Goal: Communication & Community: Connect with others

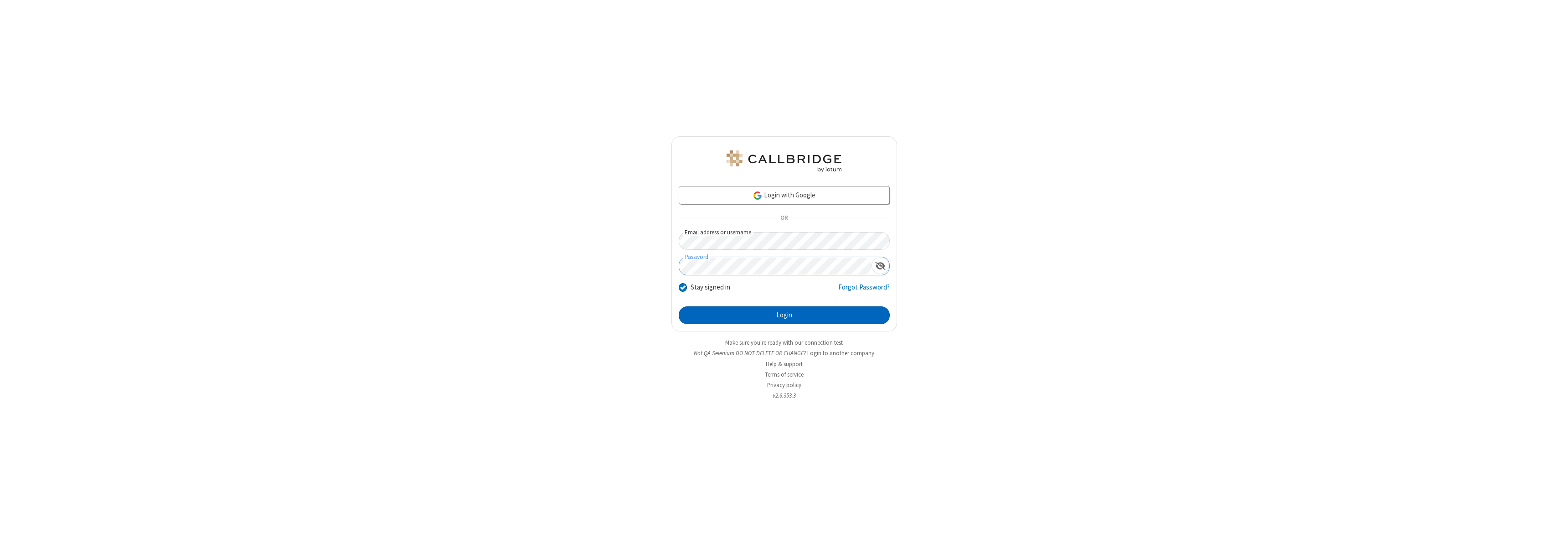
click at [784, 315] on button "Login" at bounding box center [784, 315] width 211 height 18
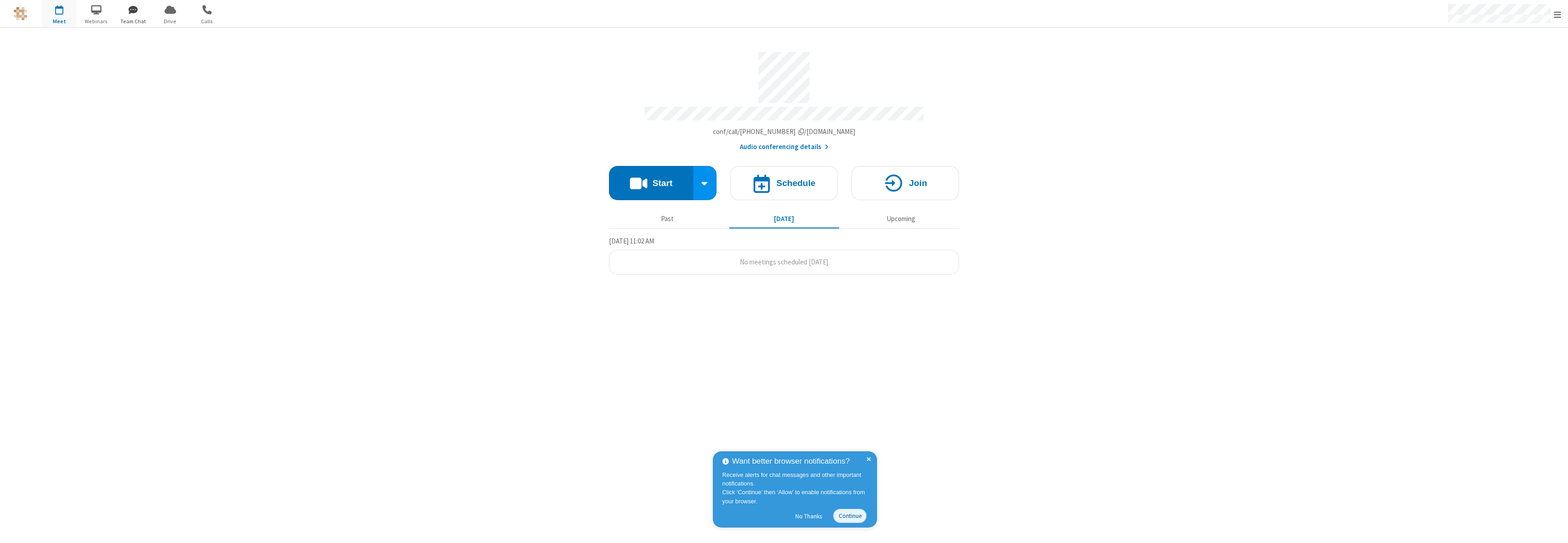
click at [133, 10] on span "button" at bounding box center [133, 9] width 34 height 15
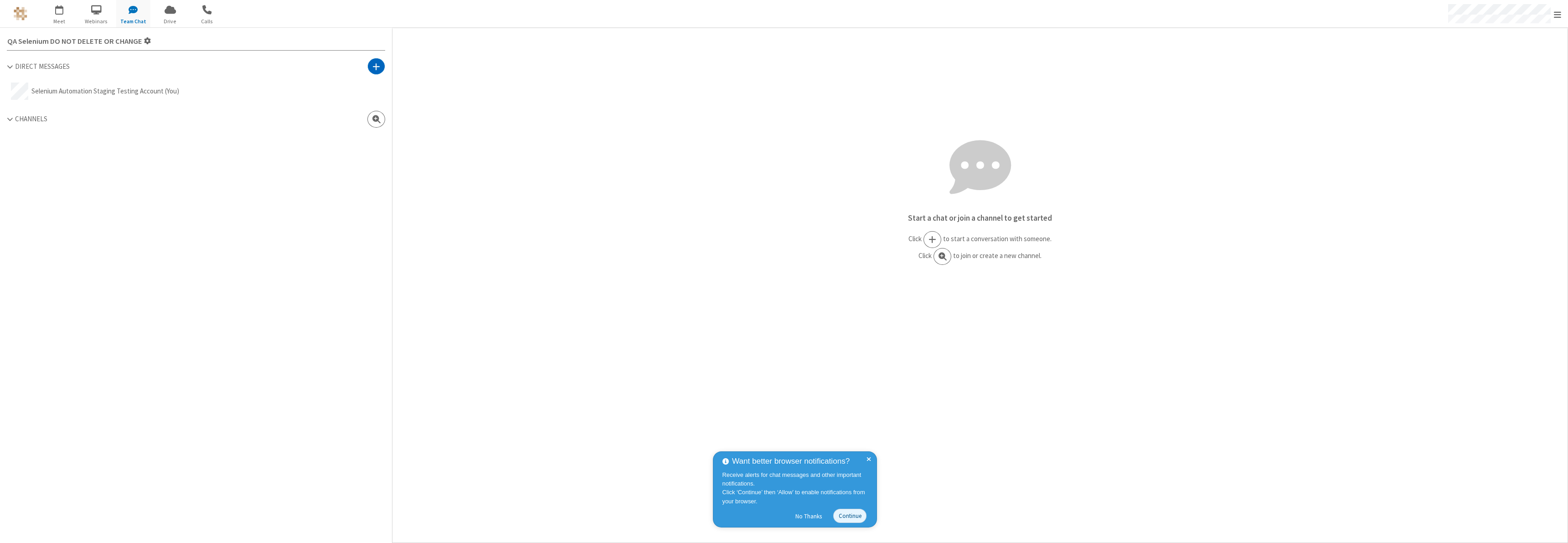
click at [376, 66] on span at bounding box center [376, 66] width 8 height 9
